Goal: Task Accomplishment & Management: Complete application form

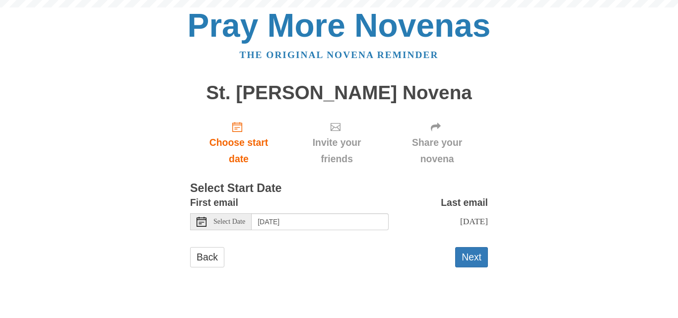
click at [393, 120] on div "Share your novena" at bounding box center [437, 142] width 102 height 59
drag, startPoint x: 0, startPoint y: 0, endPoint x: 393, endPoint y: 120, distance: 411.1
click at [393, 120] on div "Share your novena" at bounding box center [437, 142] width 102 height 59
click at [395, 123] on div "Share your novena" at bounding box center [437, 142] width 102 height 59
click at [474, 264] on button "Next" at bounding box center [471, 257] width 33 height 20
